Goal: Task Accomplishment & Management: Manage account settings

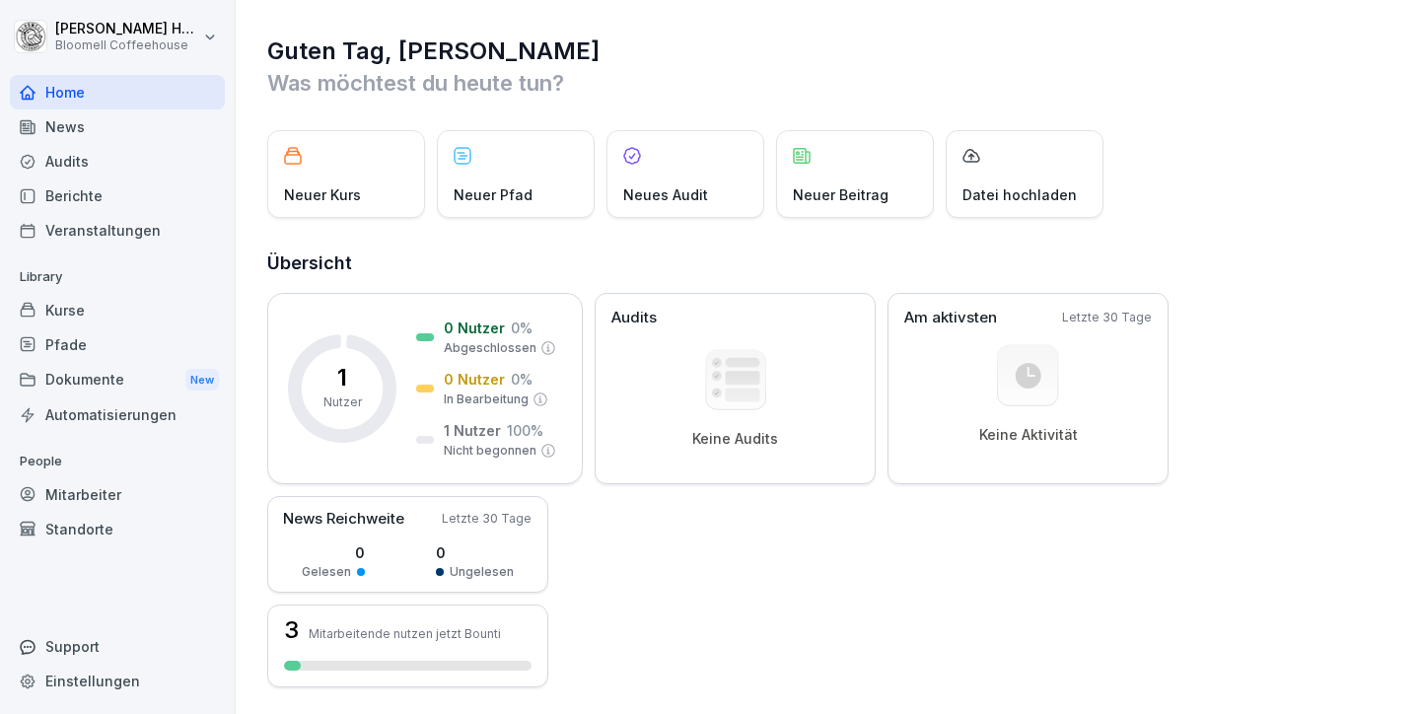
click at [81, 485] on div "Mitarbeiter" at bounding box center [117, 494] width 215 height 35
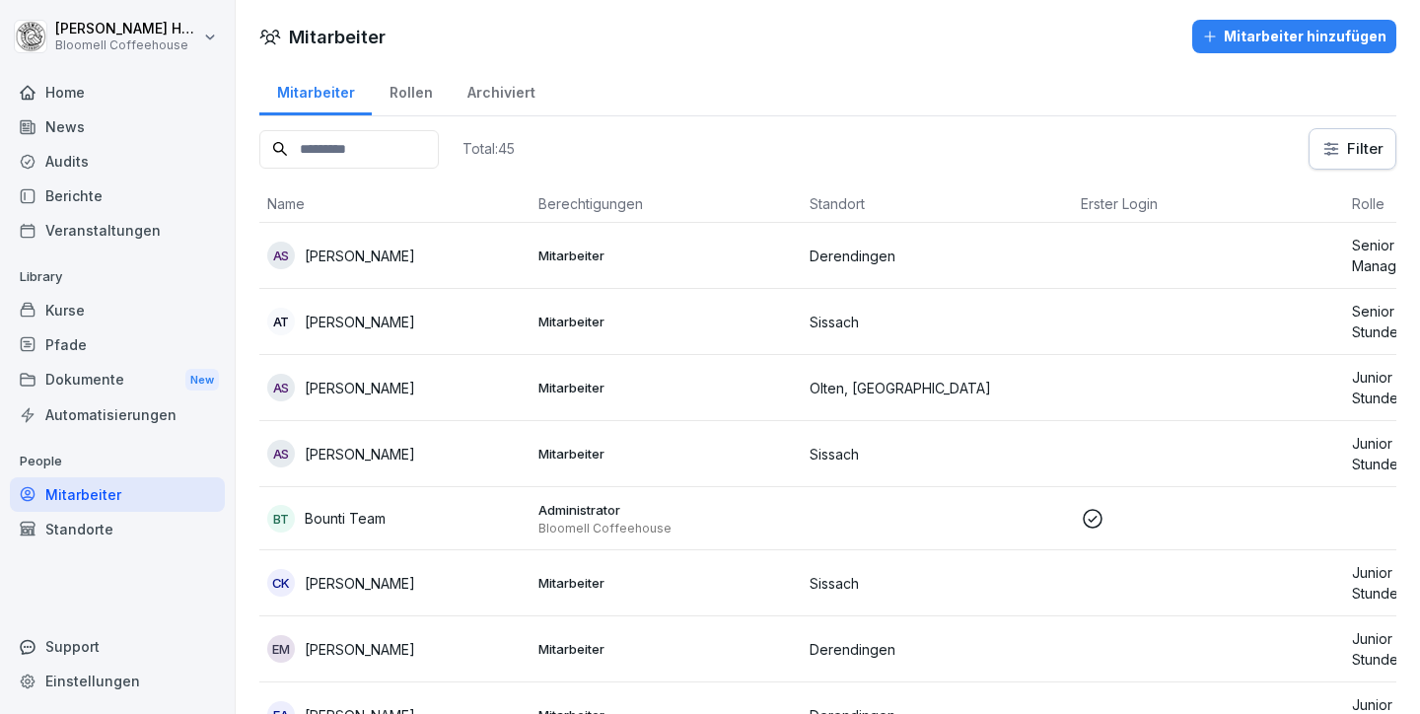
click at [342, 147] on input at bounding box center [348, 149] width 179 height 38
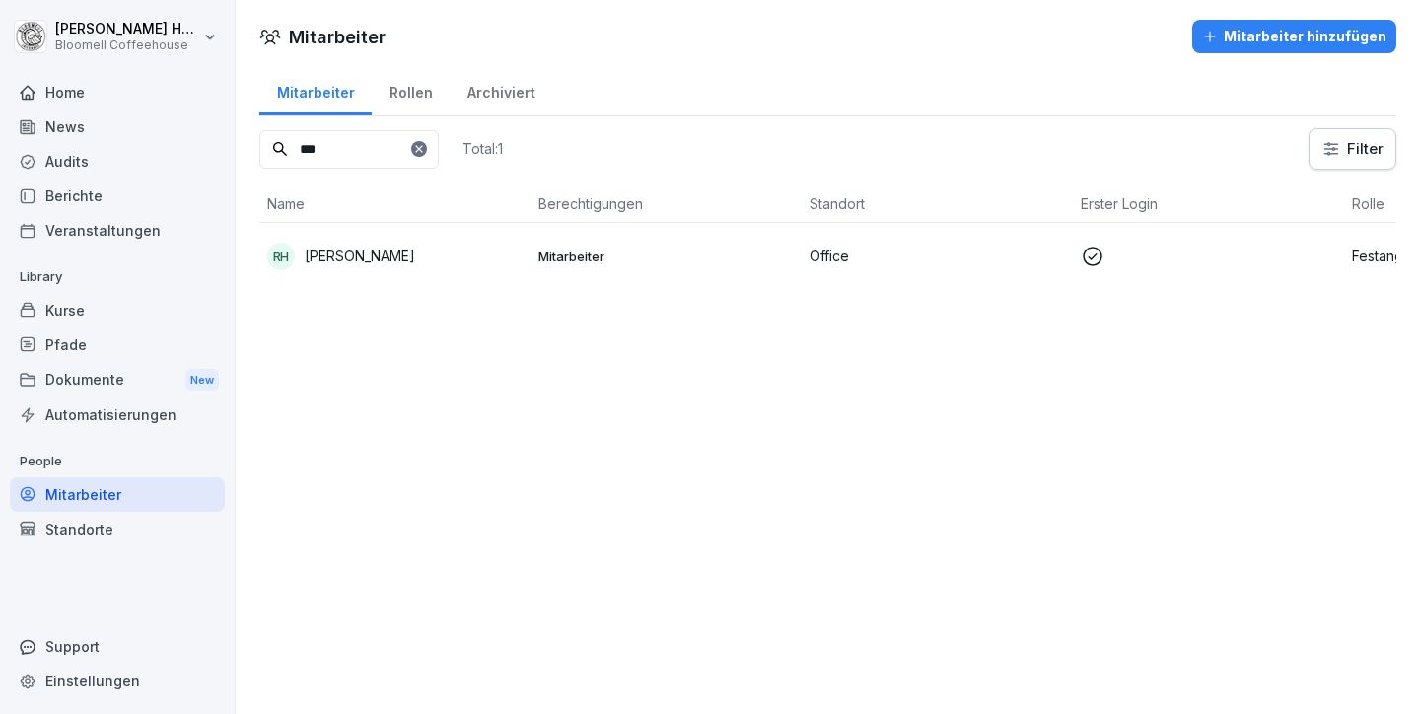
type input "***"
click at [377, 245] on div "RH [PERSON_NAME]" at bounding box center [394, 257] width 255 height 28
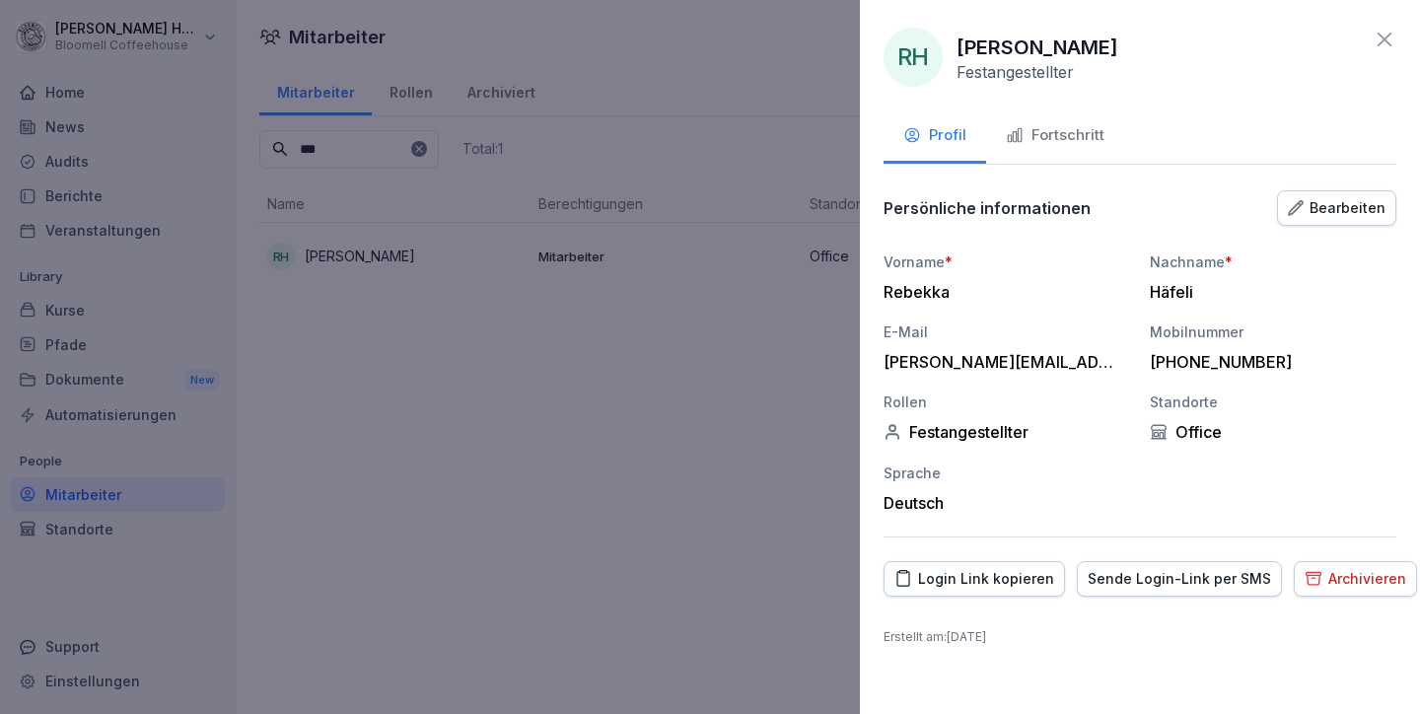
click at [1328, 211] on div "Bearbeiten" at bounding box center [1337, 208] width 98 height 22
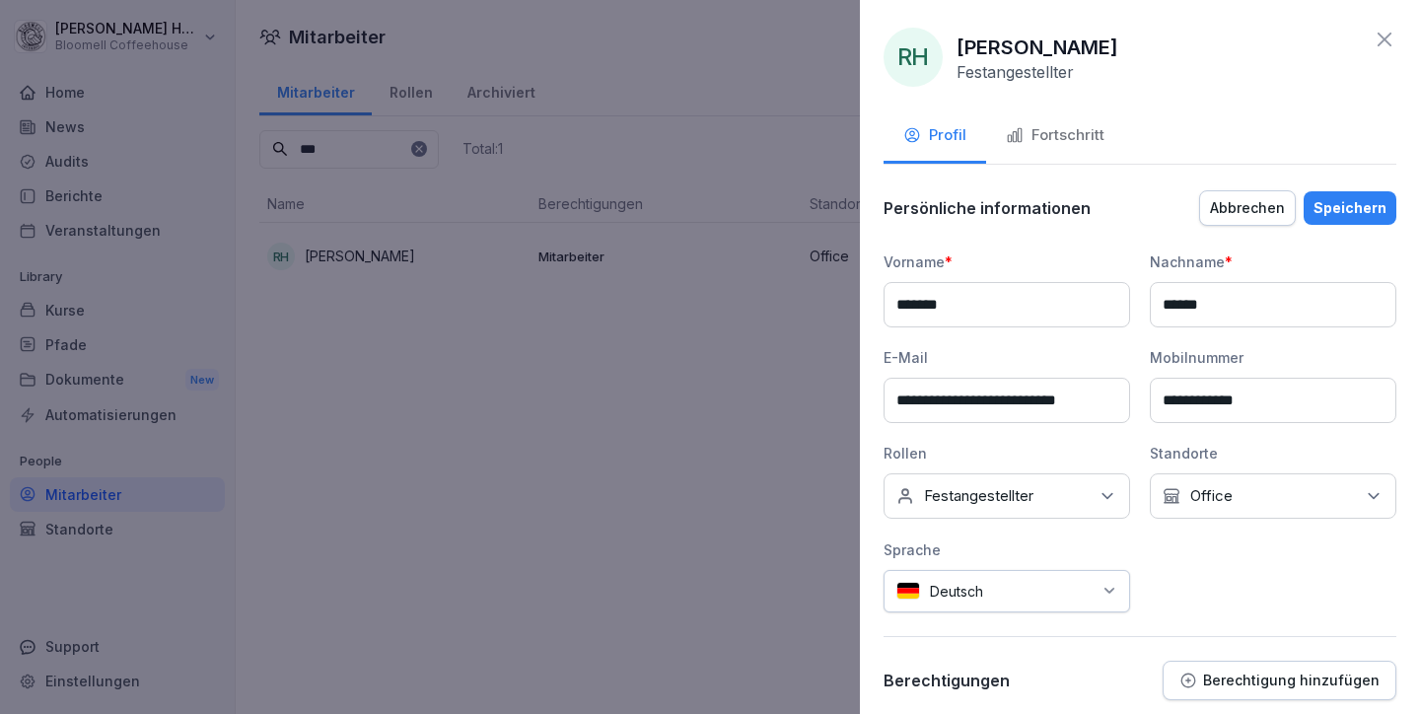
click at [1014, 484] on div "Keine Rollen Festangestellter" at bounding box center [1007, 495] width 247 height 45
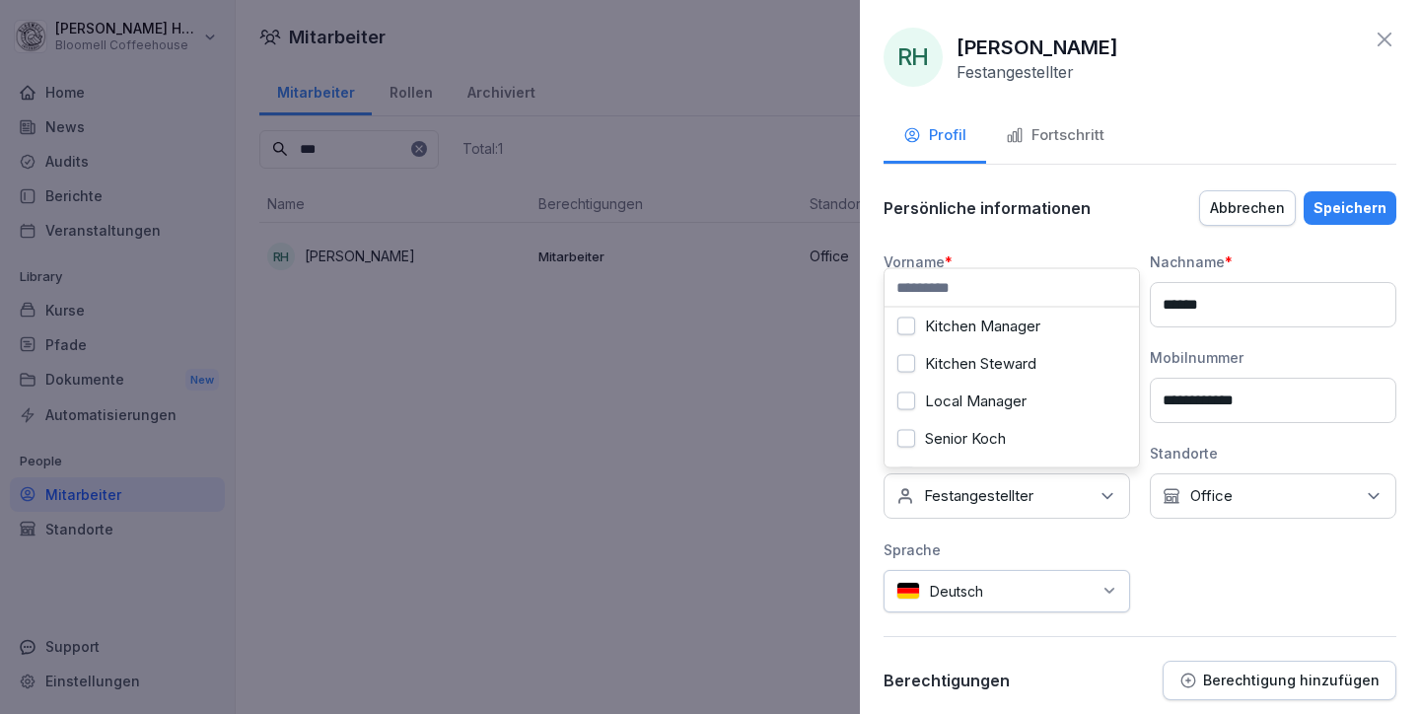
scroll to position [315, 0]
click at [1113, 213] on div "Persönliche informationen Abbrechen Speichern" at bounding box center [1140, 207] width 513 height 39
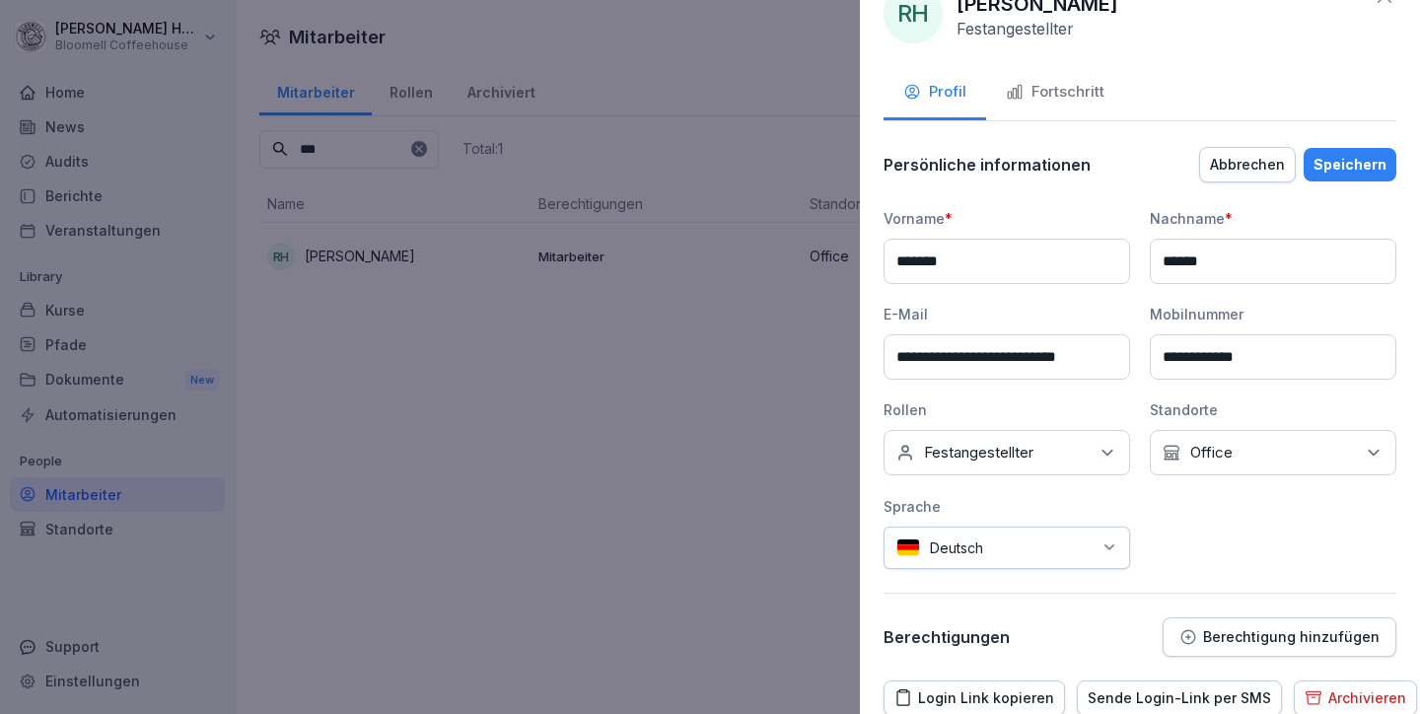
scroll to position [121, 0]
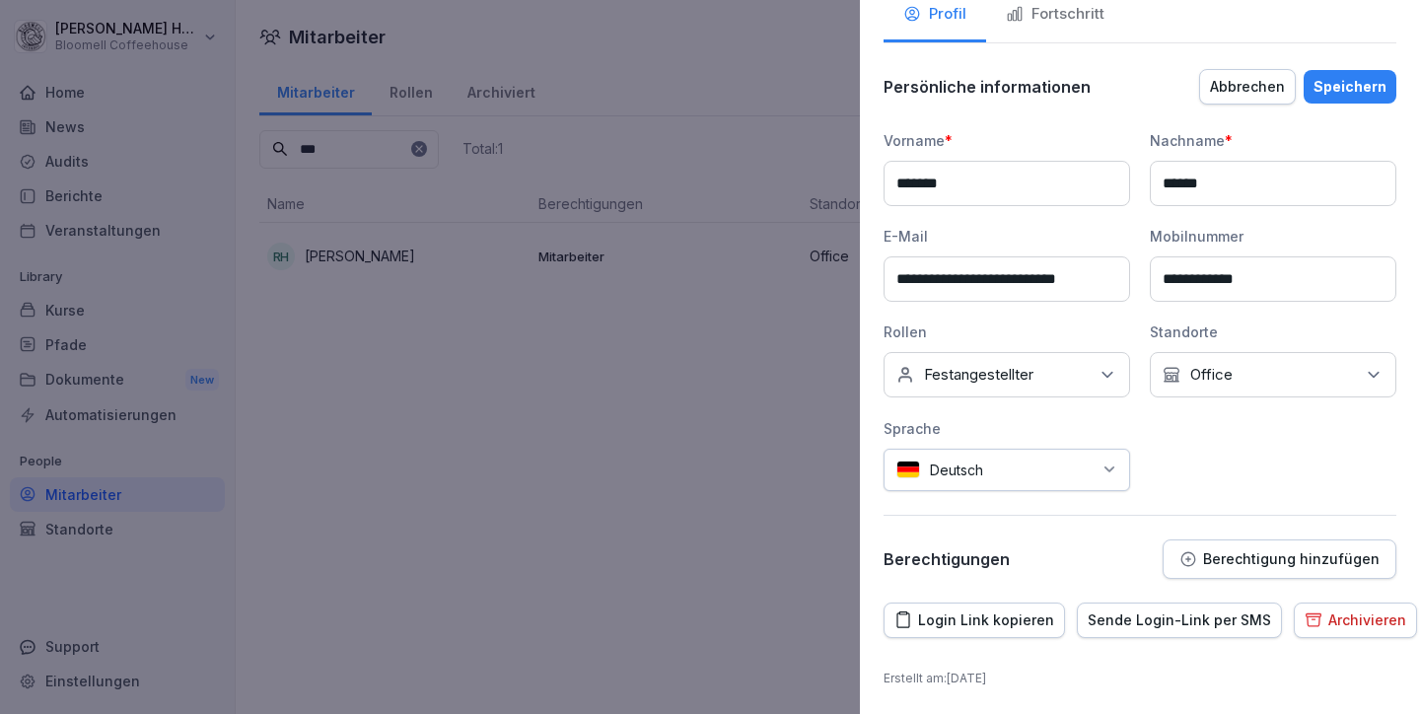
click at [1280, 555] on p "Berechtigung hinzufügen" at bounding box center [1291, 559] width 177 height 16
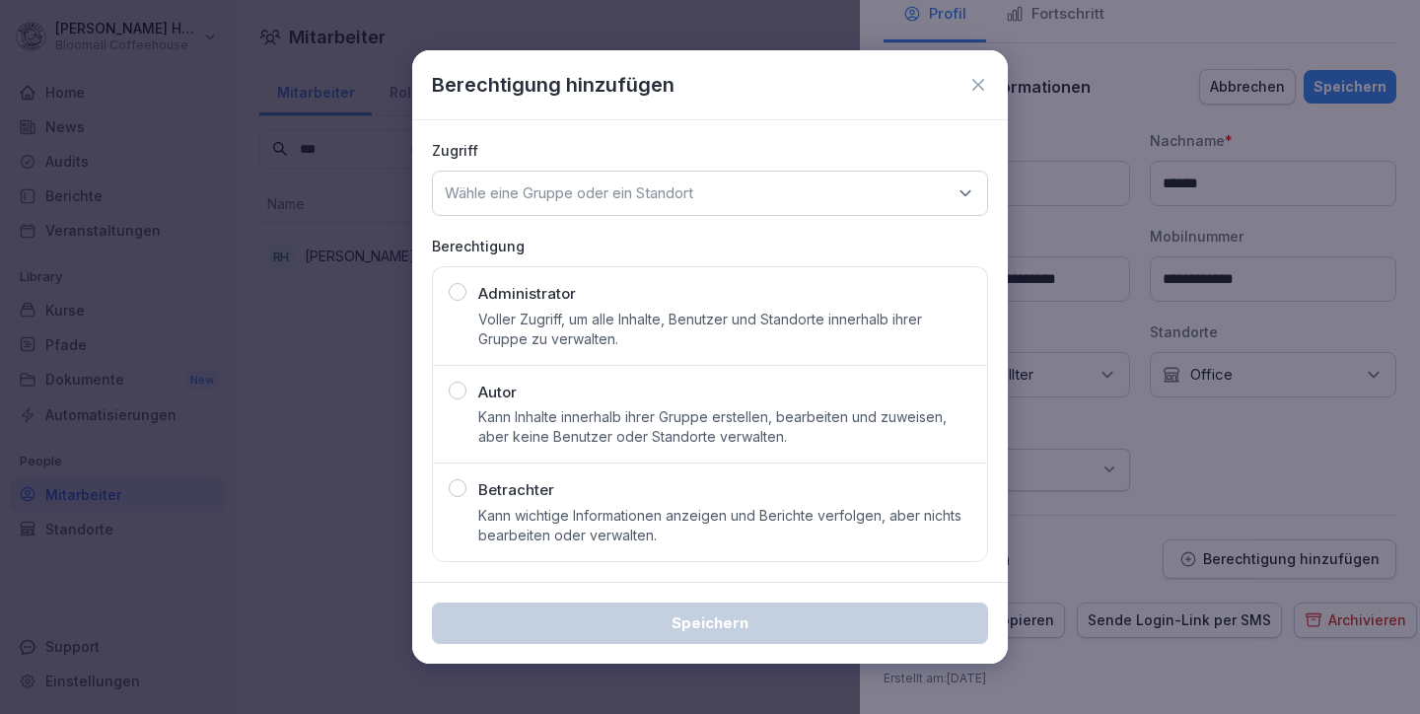
click at [521, 321] on p "Voller Zugriff, um alle Inhalte, Benutzer und Standorte innerhalb ihrer Gruppe …" at bounding box center [724, 329] width 493 height 39
click at [612, 201] on p "Wähle eine Gruppe oder ein Standort" at bounding box center [569, 193] width 248 height 20
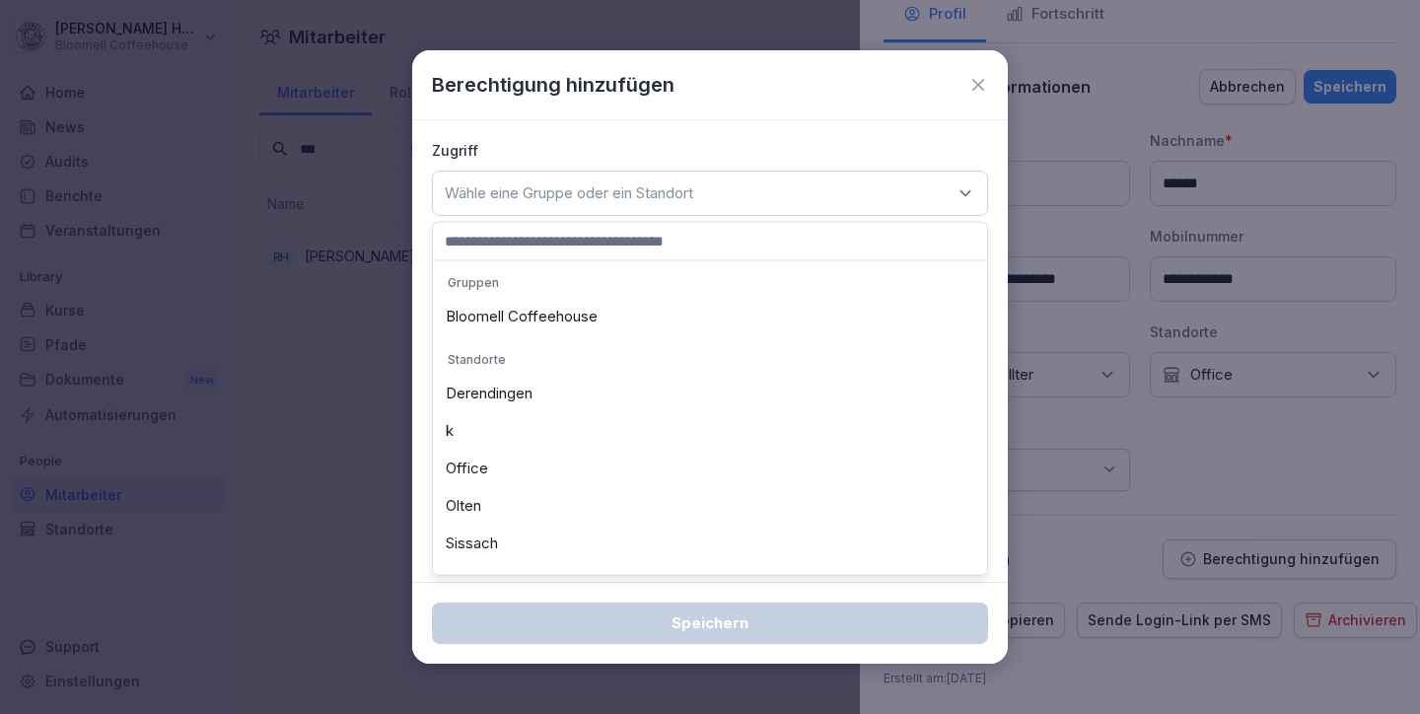
click at [568, 308] on div "Bloomell Coffeehouse" at bounding box center [710, 316] width 544 height 37
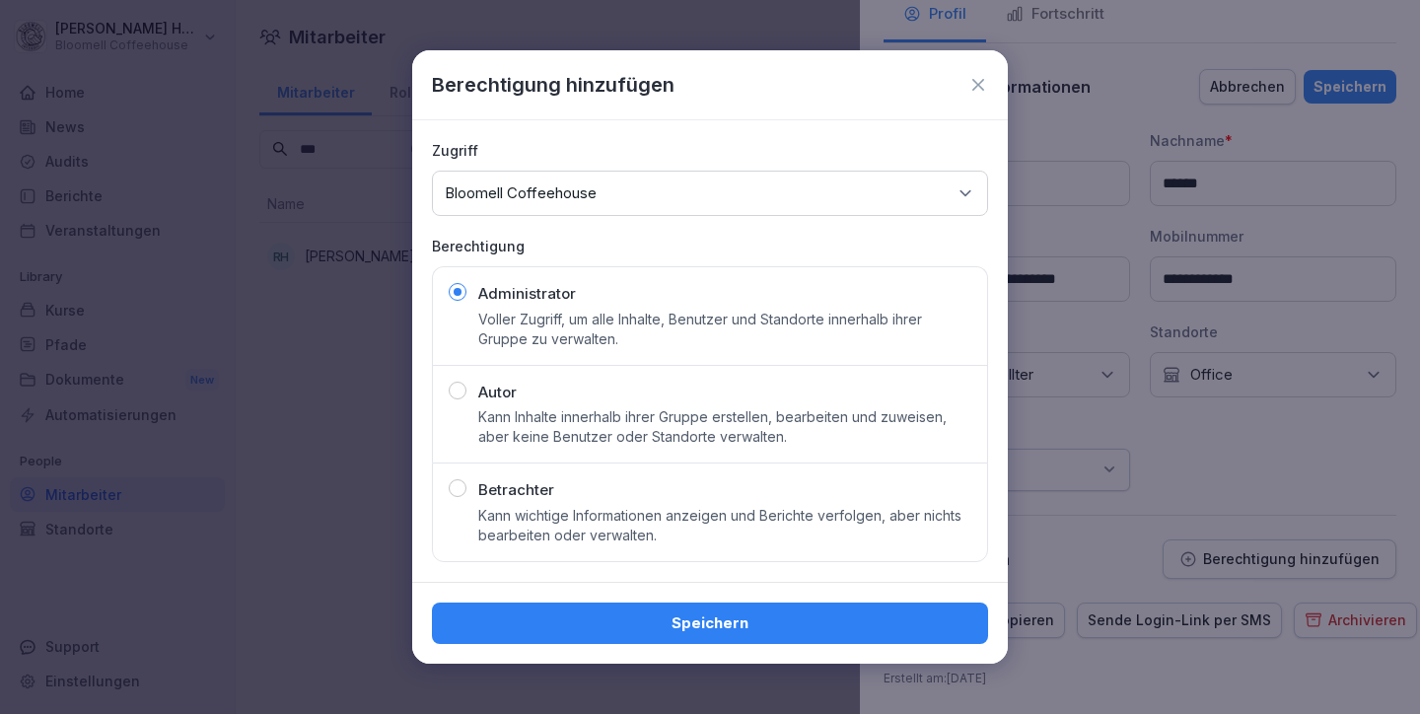
click at [725, 620] on div "Speichern" at bounding box center [710, 623] width 525 height 22
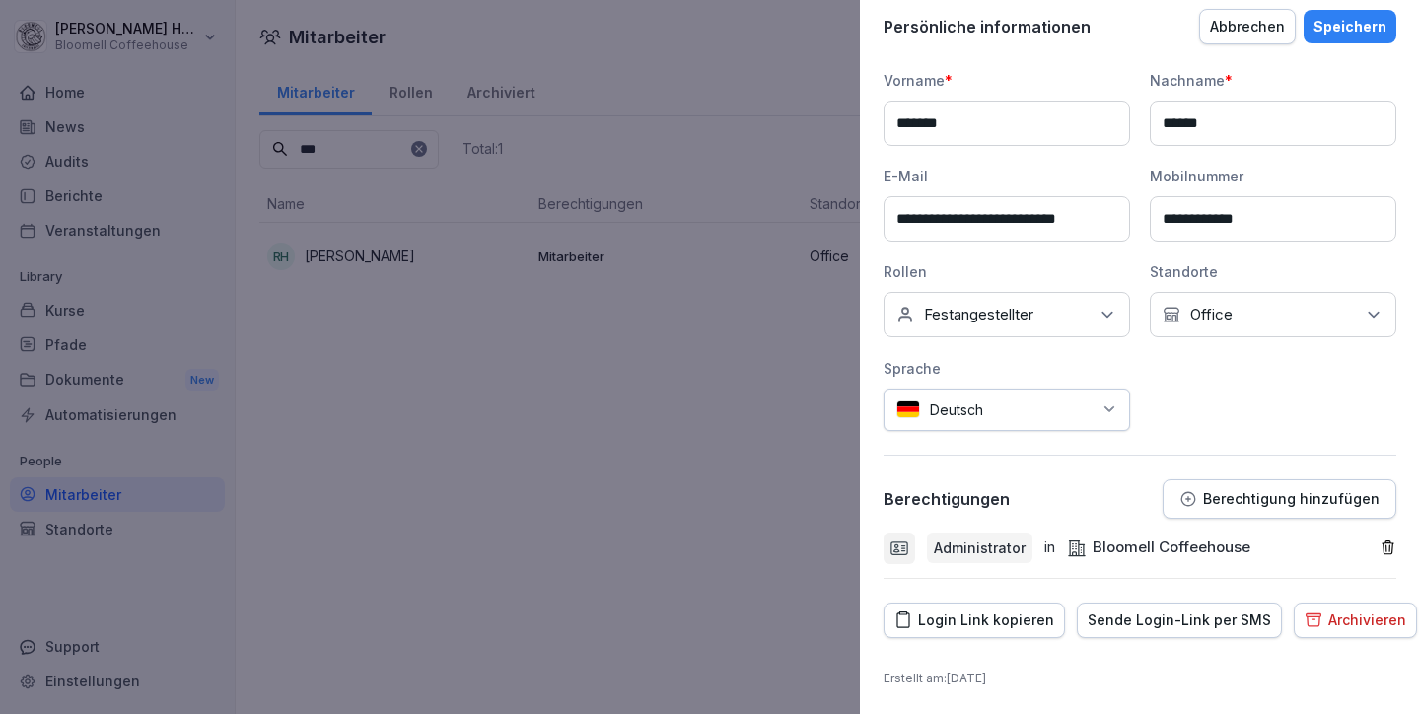
scroll to position [148, 0]
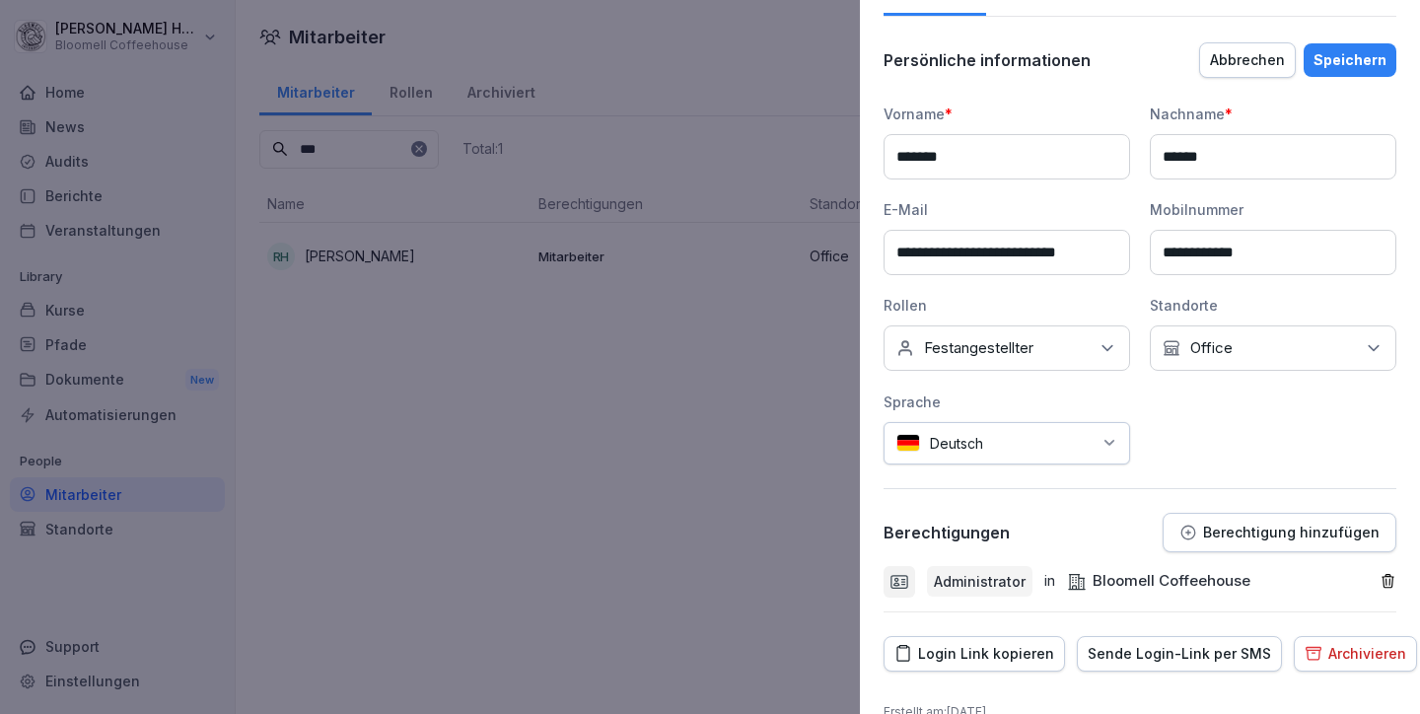
click at [1337, 58] on div "Speichern" at bounding box center [1349, 60] width 73 height 22
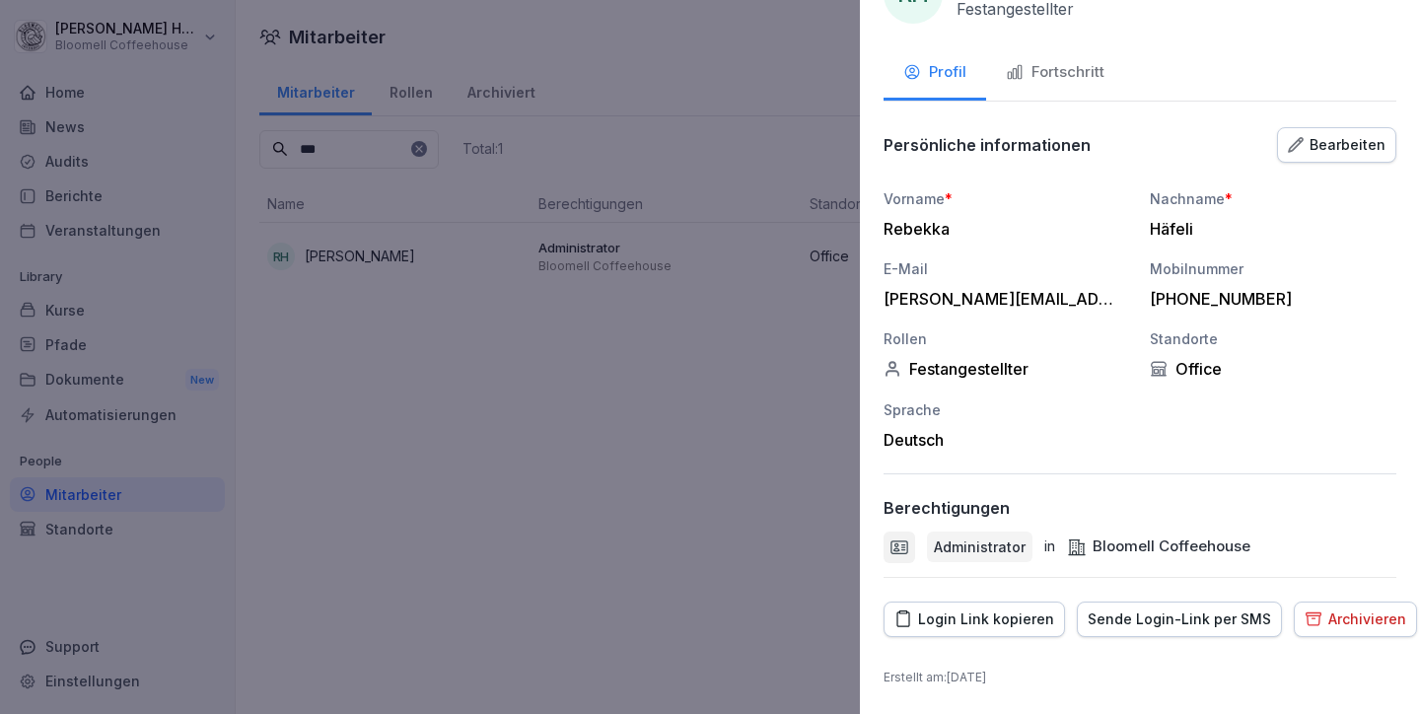
scroll to position [62, 0]
click at [711, 407] on div at bounding box center [710, 357] width 1420 height 714
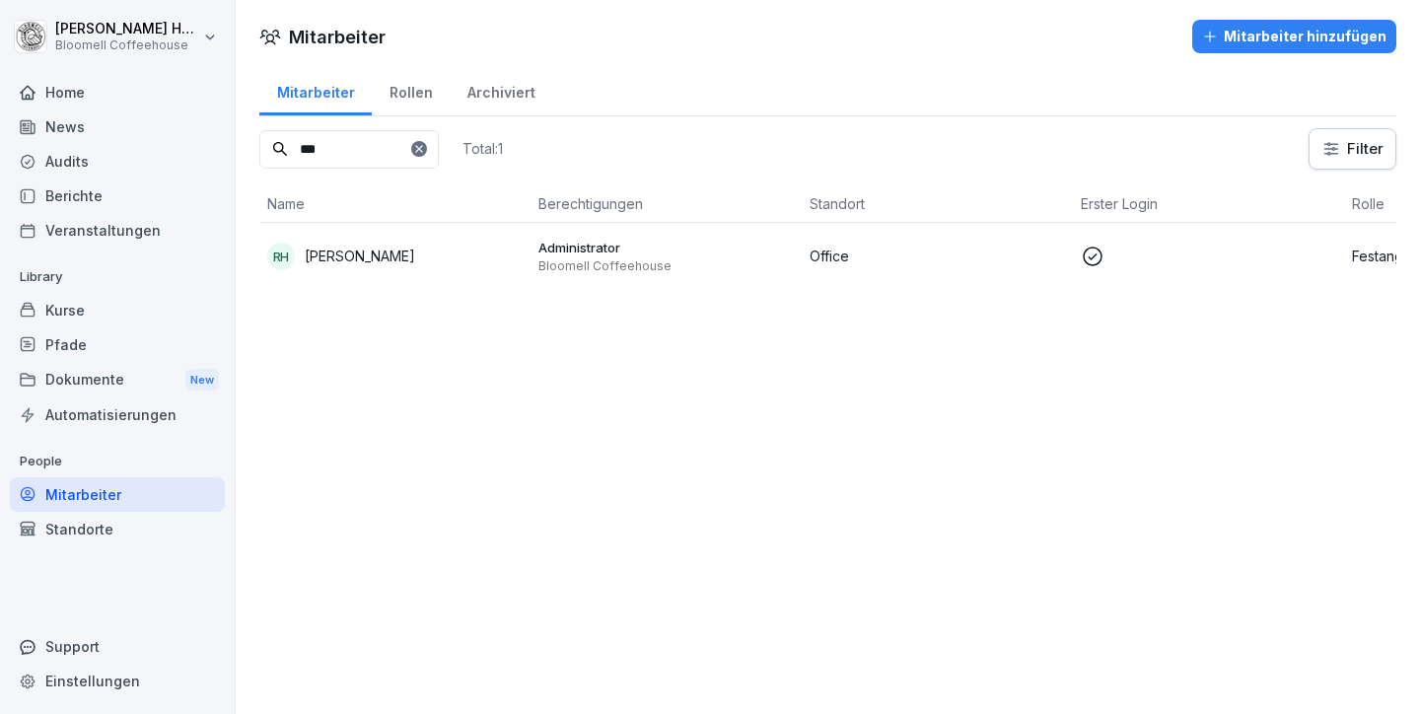
click at [582, 251] on p "Administrator" at bounding box center [665, 248] width 255 height 18
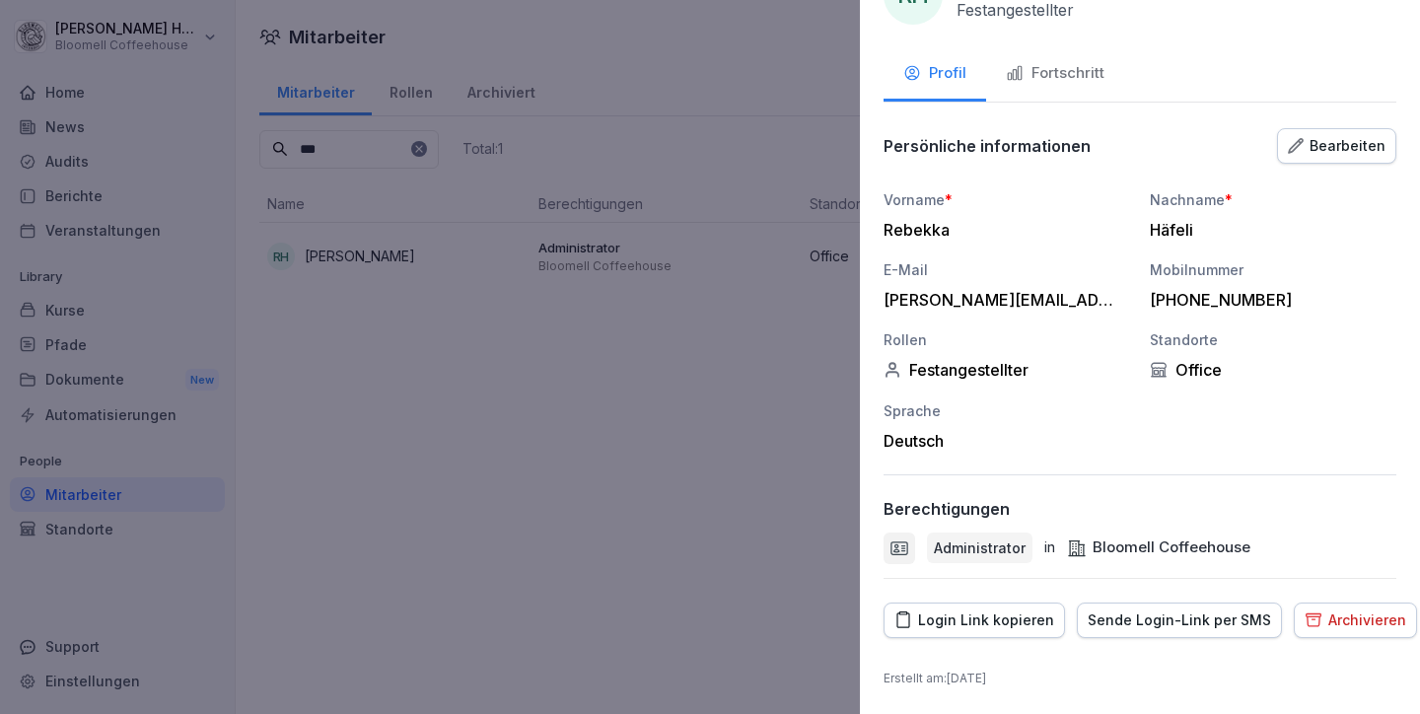
click at [983, 619] on div "Login Link kopieren" at bounding box center [974, 620] width 160 height 22
